Goal: Task Accomplishment & Management: Manage account settings

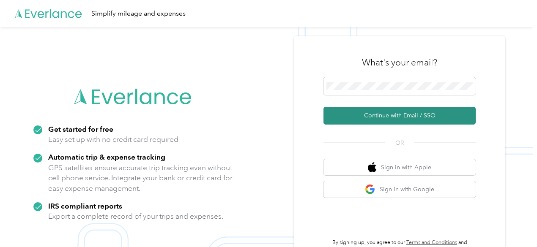
click at [368, 116] on button "Continue with Email / SSO" at bounding box center [399, 116] width 152 height 18
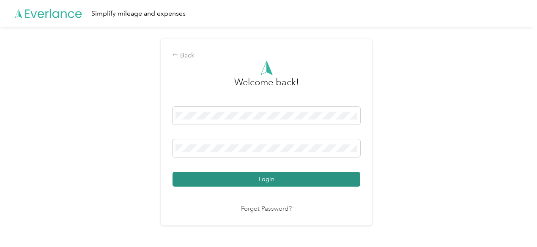
click at [251, 180] on button "Login" at bounding box center [266, 179] width 188 height 15
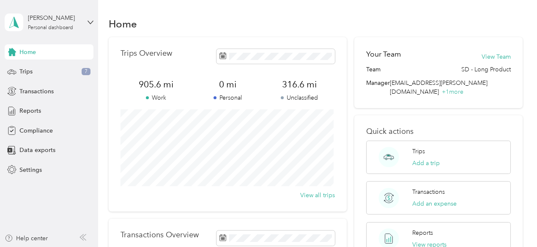
click at [191, 69] on div "Trips Overview 905.6 mi Work 0 mi Personal 316.6 mi Unclassified View all trips" at bounding box center [228, 124] width 238 height 175
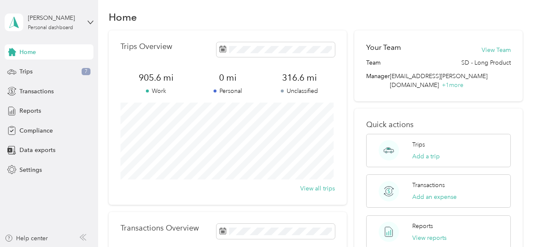
scroll to position [7, 0]
click at [19, 74] on span "Trips" at bounding box center [25, 71] width 13 height 9
